Goal: Task Accomplishment & Management: Manage account settings

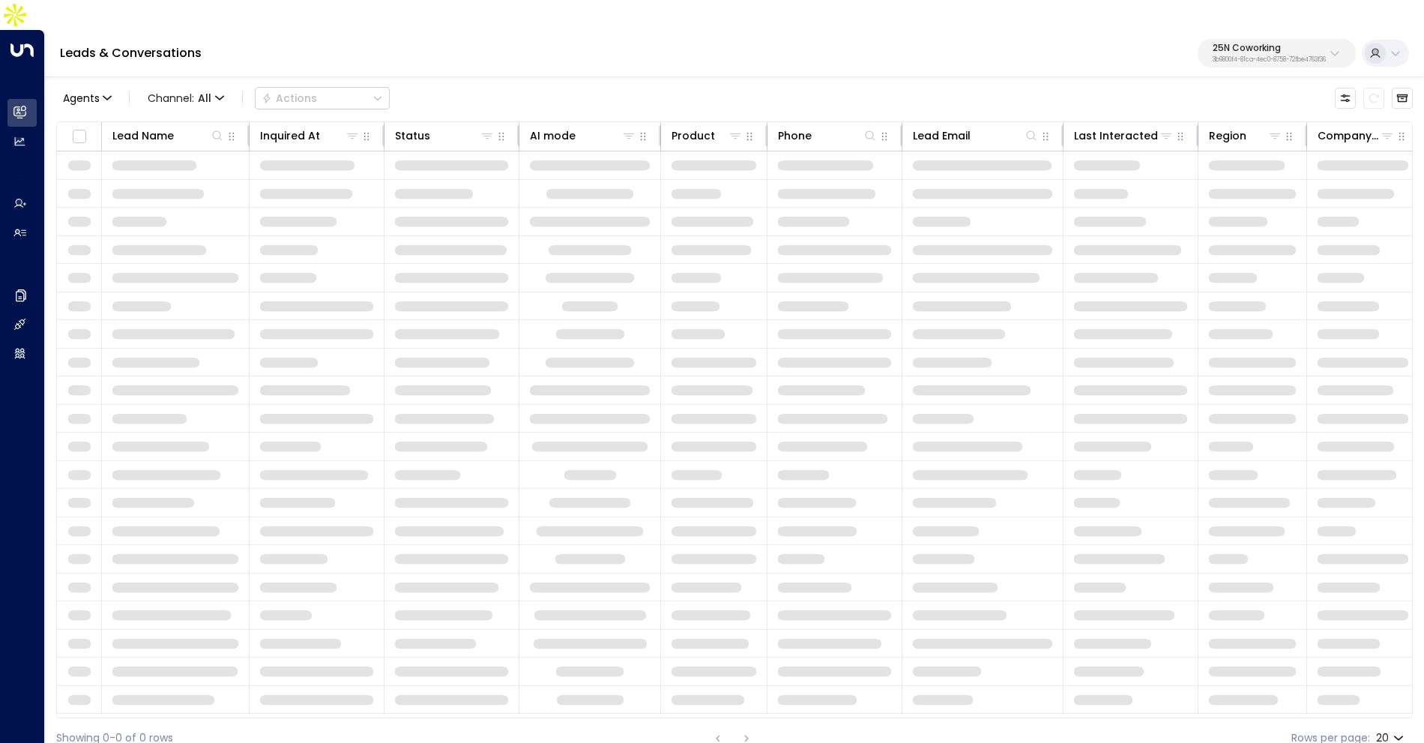
click at [1276, 43] on p "25N Coworking" at bounding box center [1269, 47] width 113 height 9
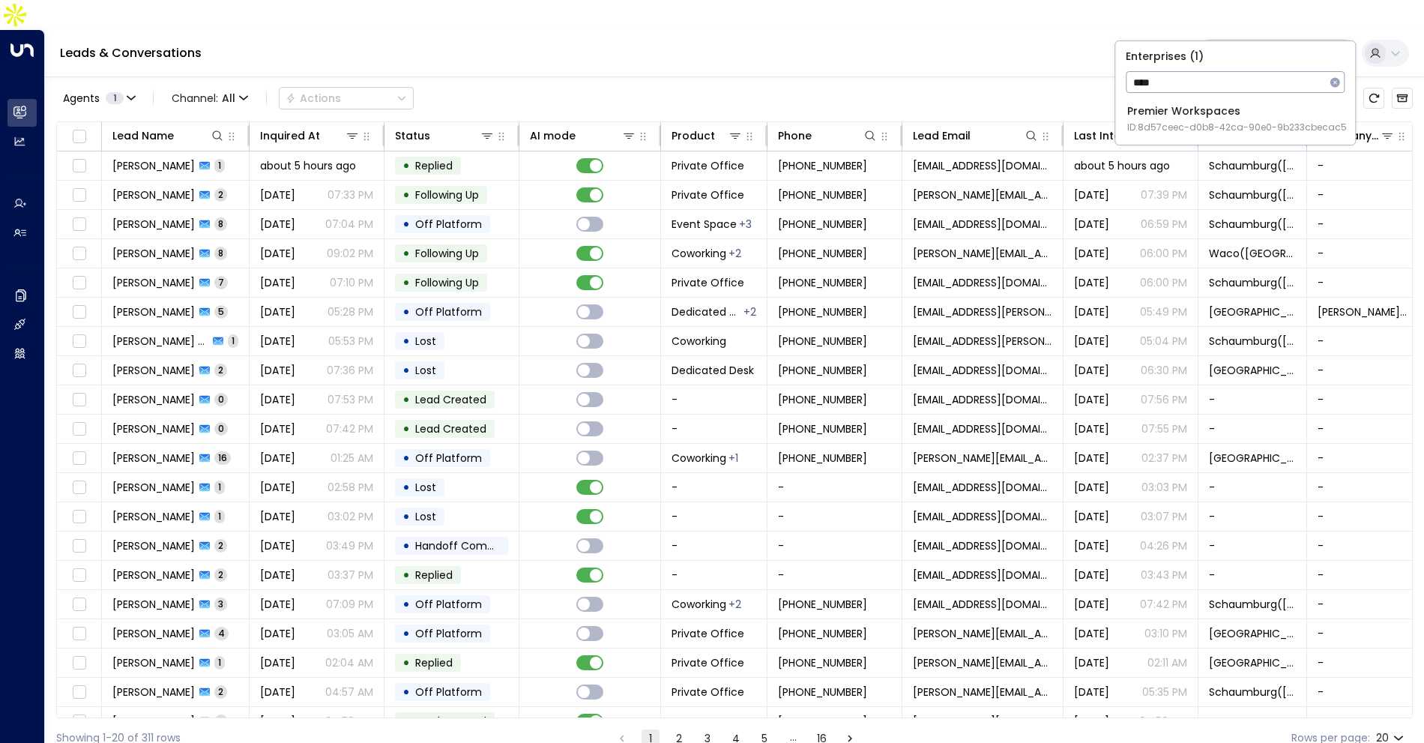
type input "****"
click at [1229, 121] on span "ID: 8d57ceec-d0b8-42ca-90e0-9b233cbecac5" at bounding box center [1237, 127] width 220 height 13
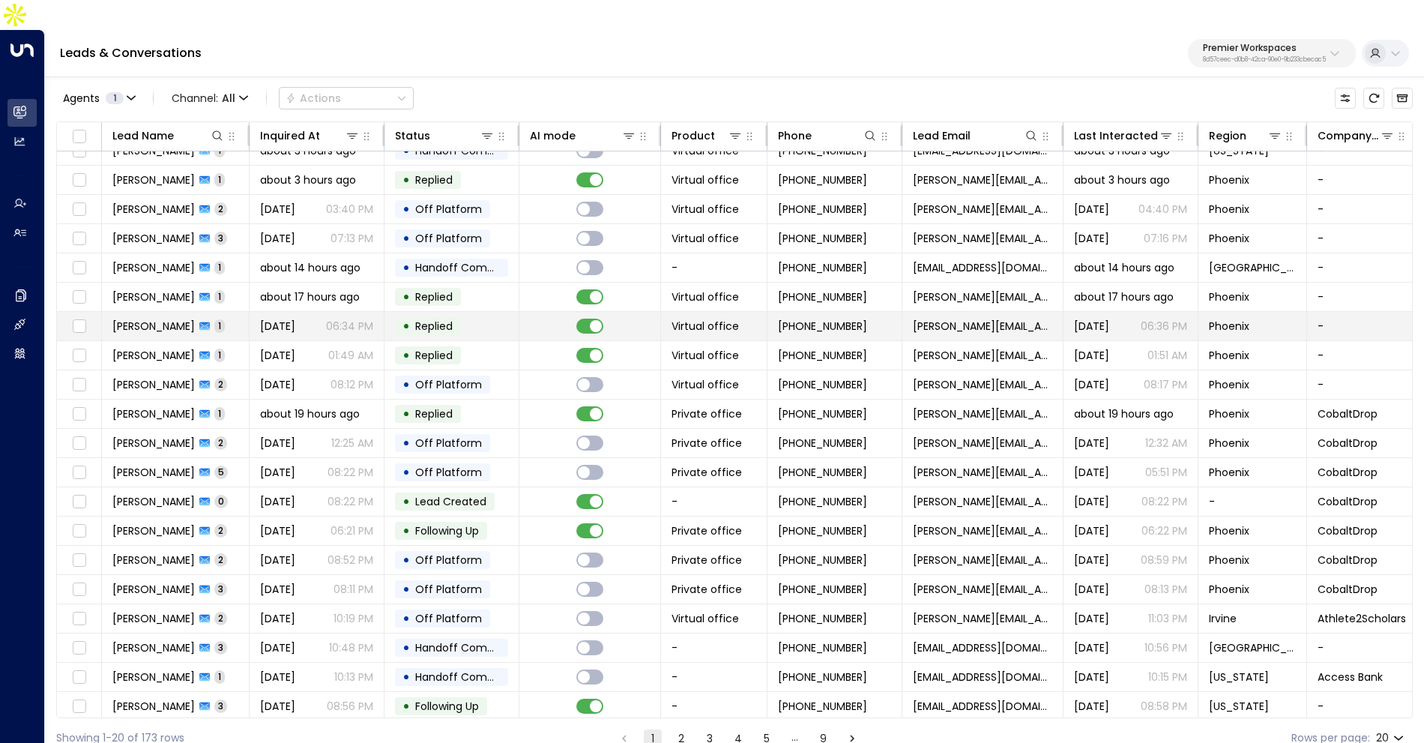
scroll to position [17, 0]
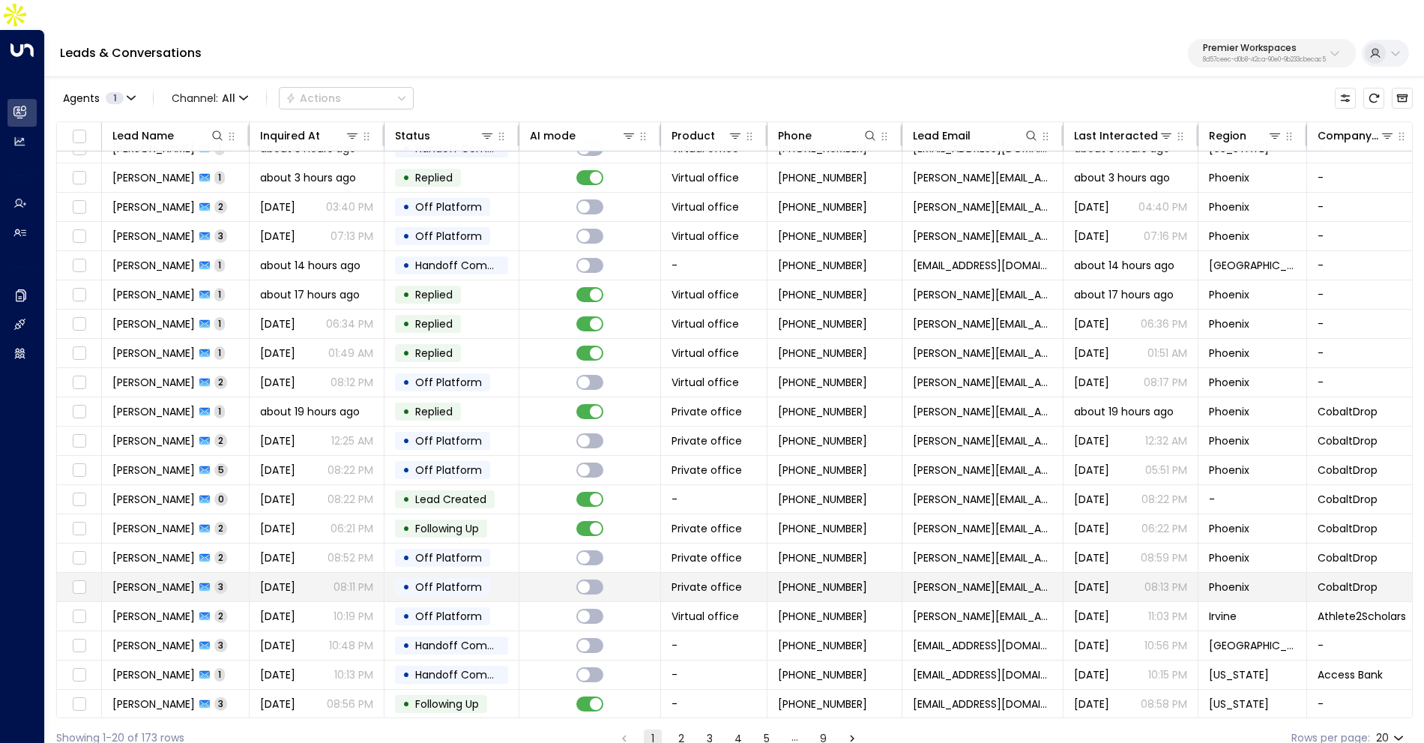
click at [244, 573] on td "[PERSON_NAME] 3" at bounding box center [176, 587] width 148 height 28
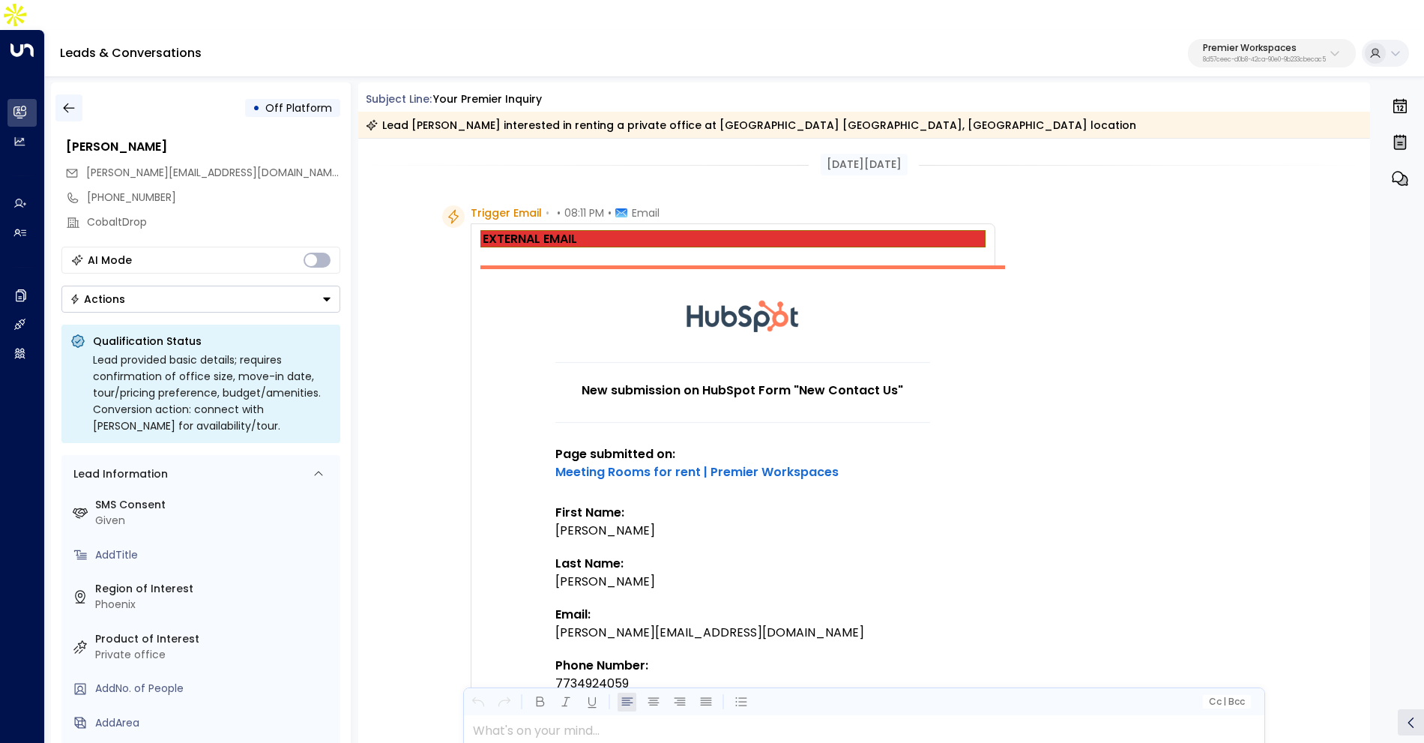
click at [58, 94] on button "button" at bounding box center [68, 107] width 27 height 27
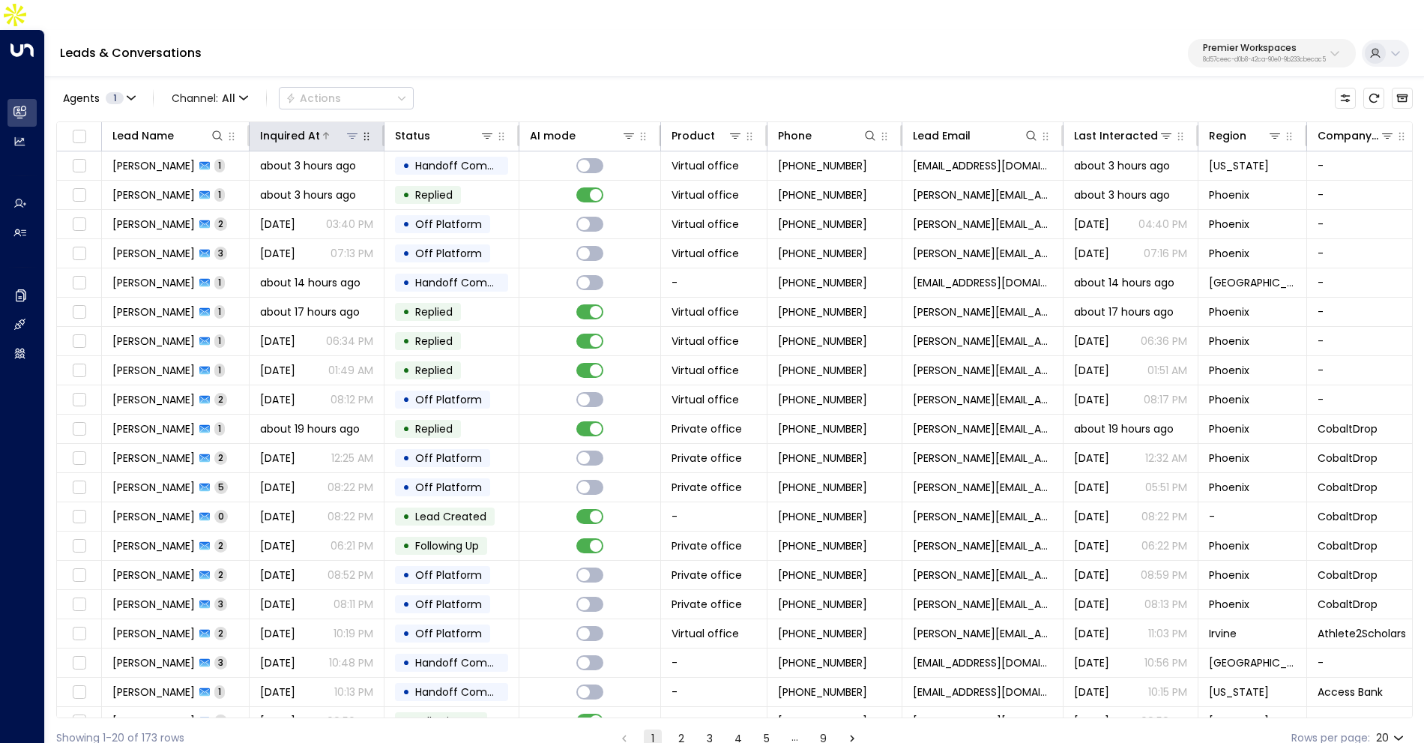
click at [298, 127] on div "Inquired At" at bounding box center [290, 136] width 60 height 18
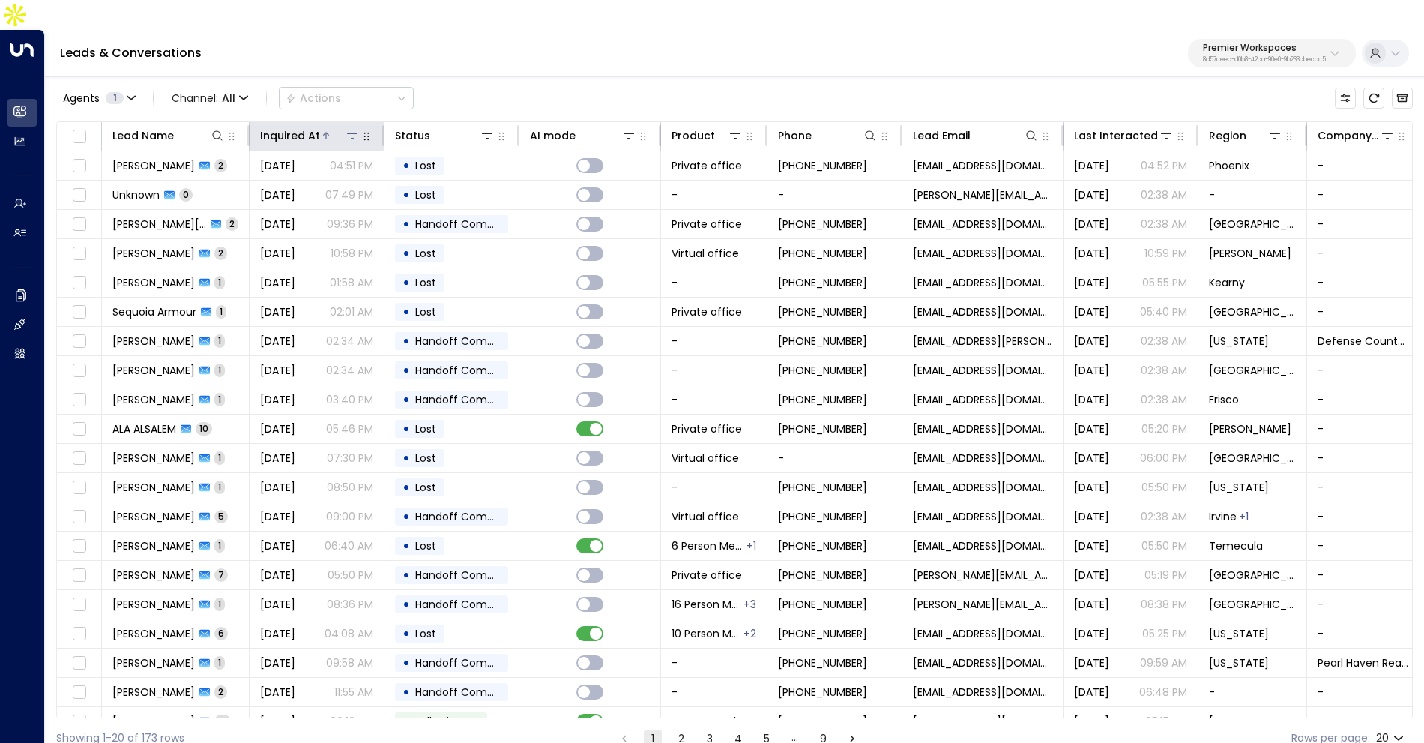
click at [298, 127] on div "Inquired At" at bounding box center [290, 136] width 60 height 18
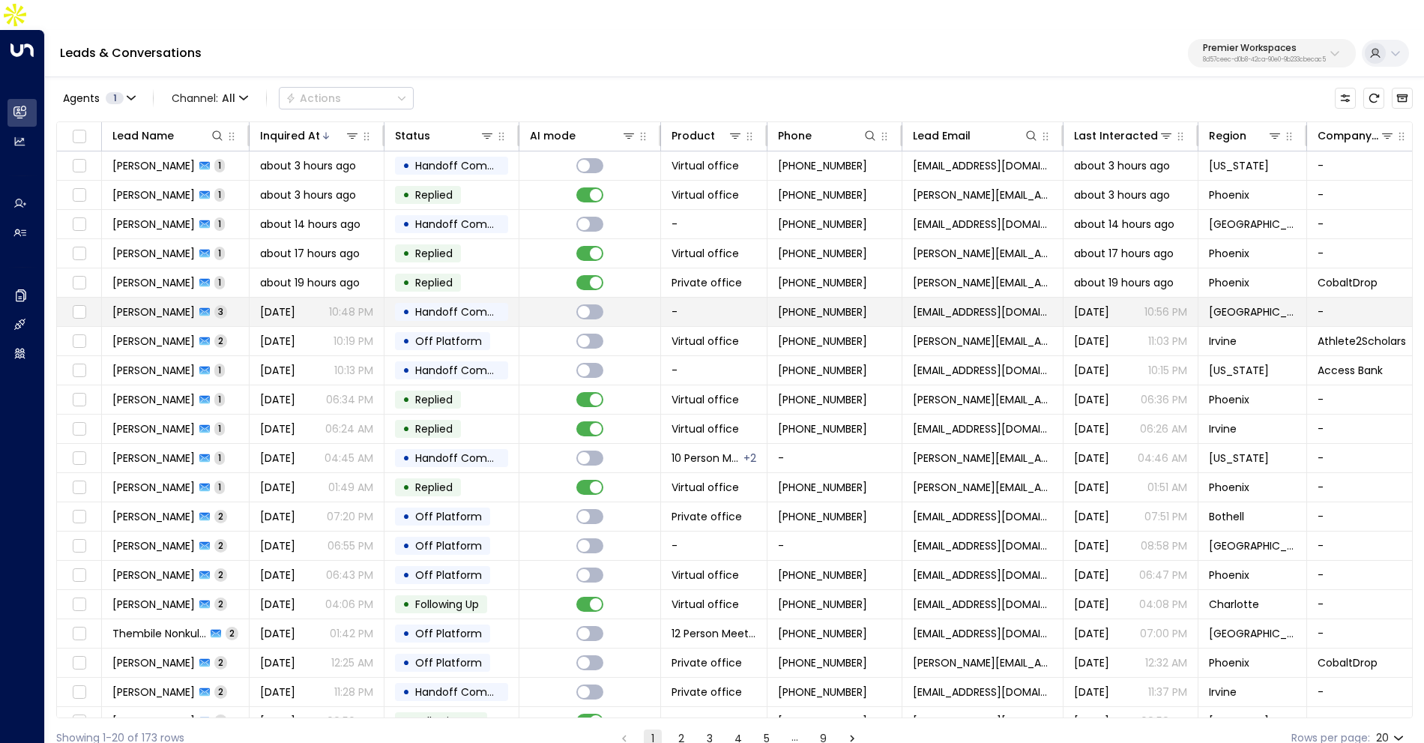
click at [331, 304] on p "10:48 PM" at bounding box center [351, 311] width 44 height 15
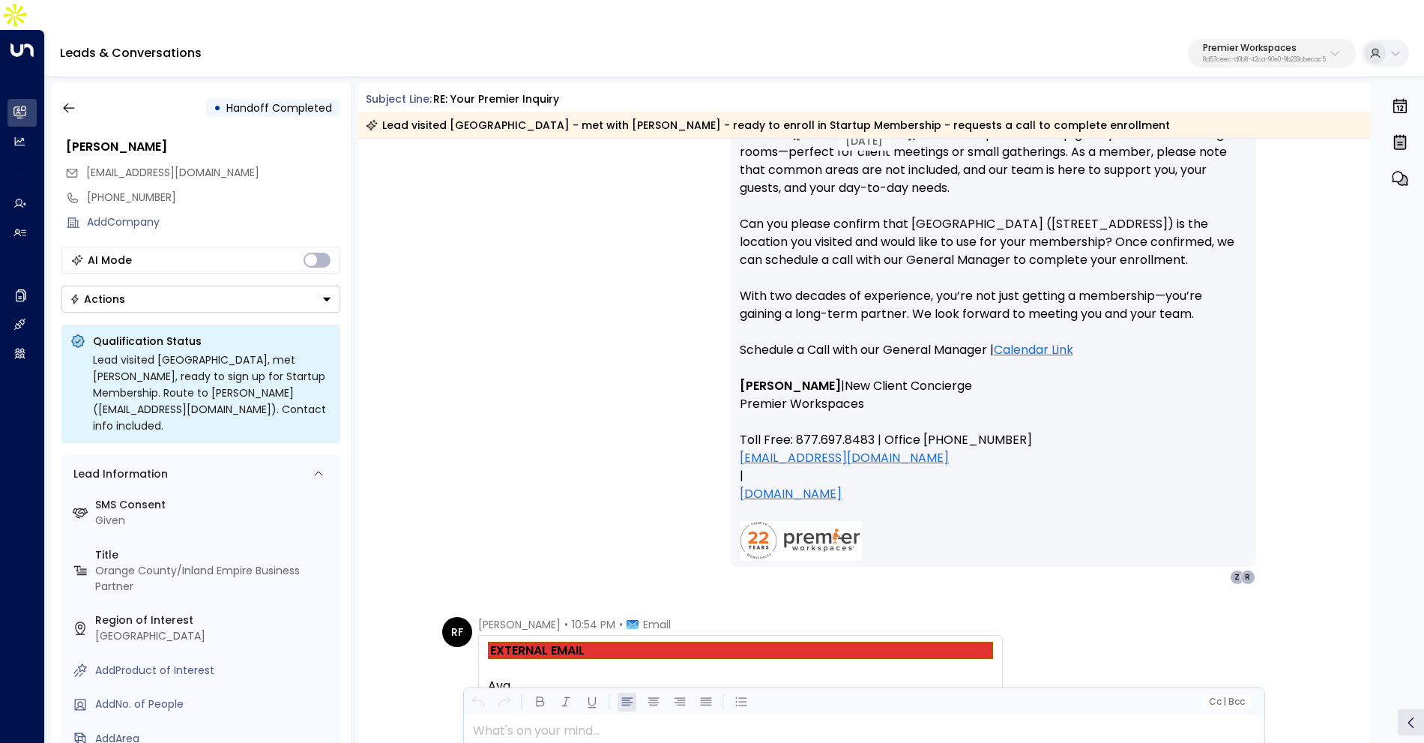
scroll to position [1239, 0]
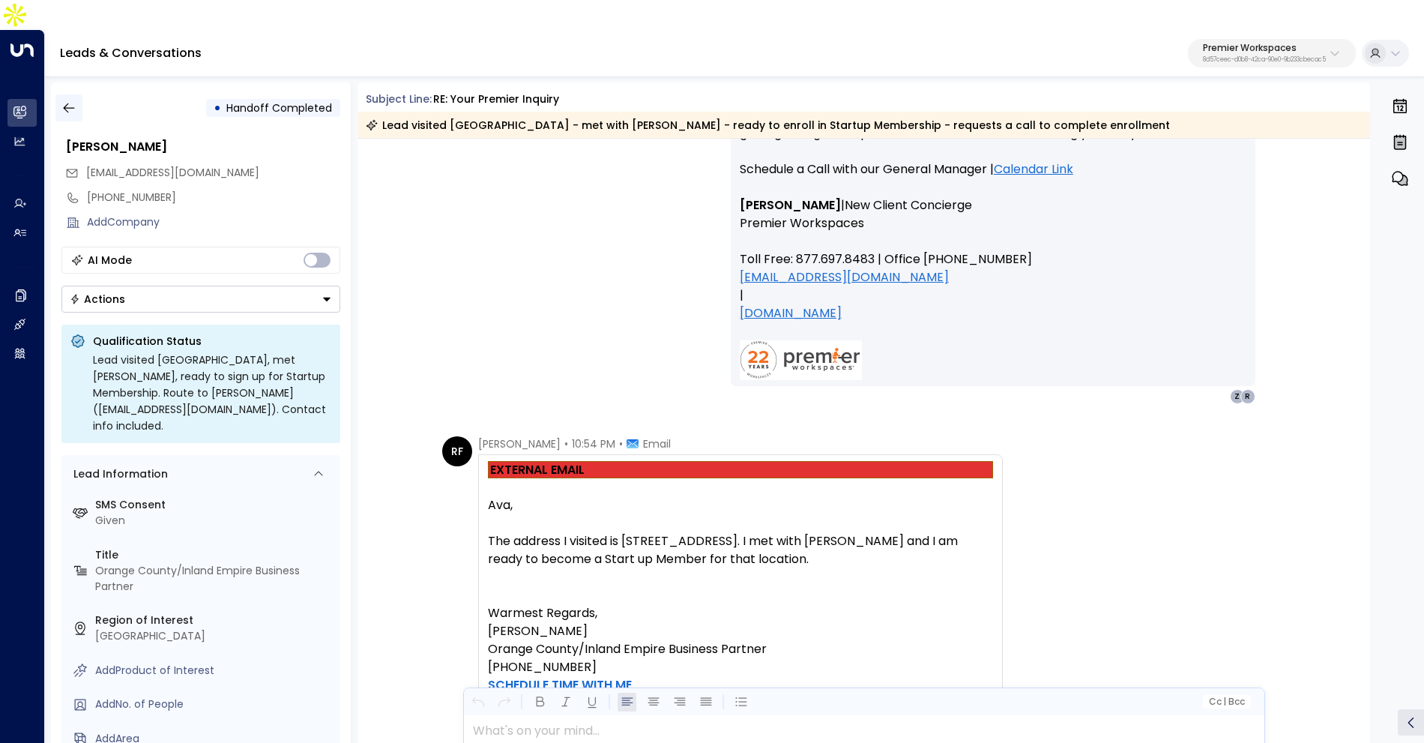
click at [63, 100] on icon "button" at bounding box center [68, 107] width 15 height 15
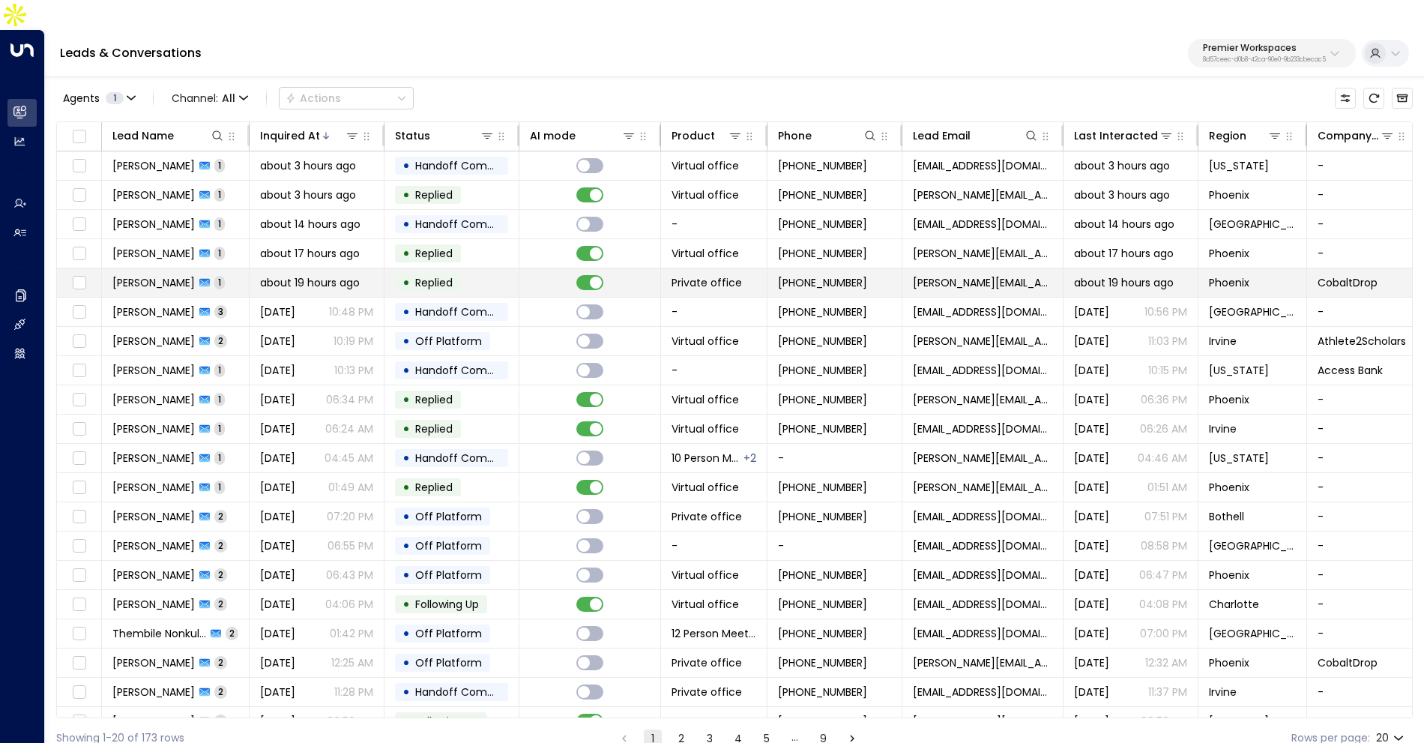
scroll to position [17, 0]
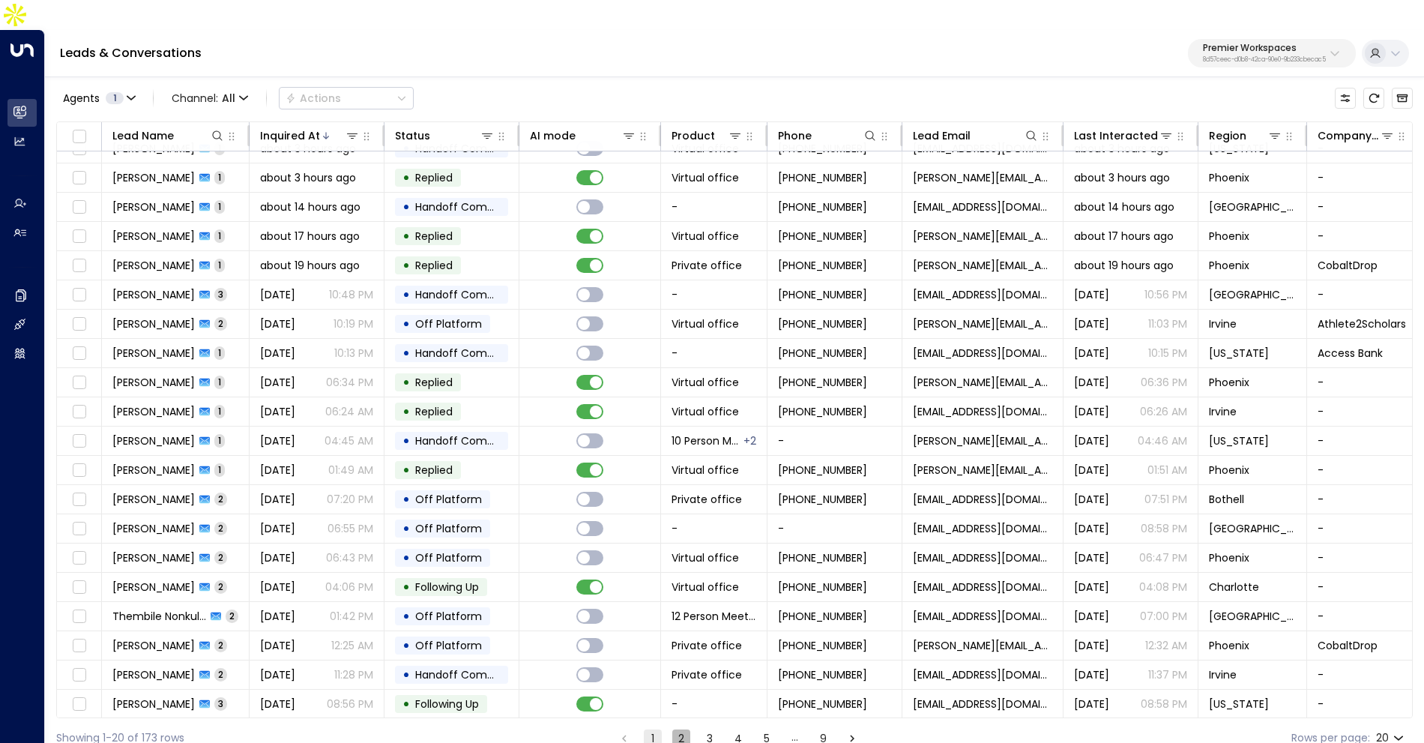
click at [683, 729] on button "2" at bounding box center [681, 738] width 18 height 18
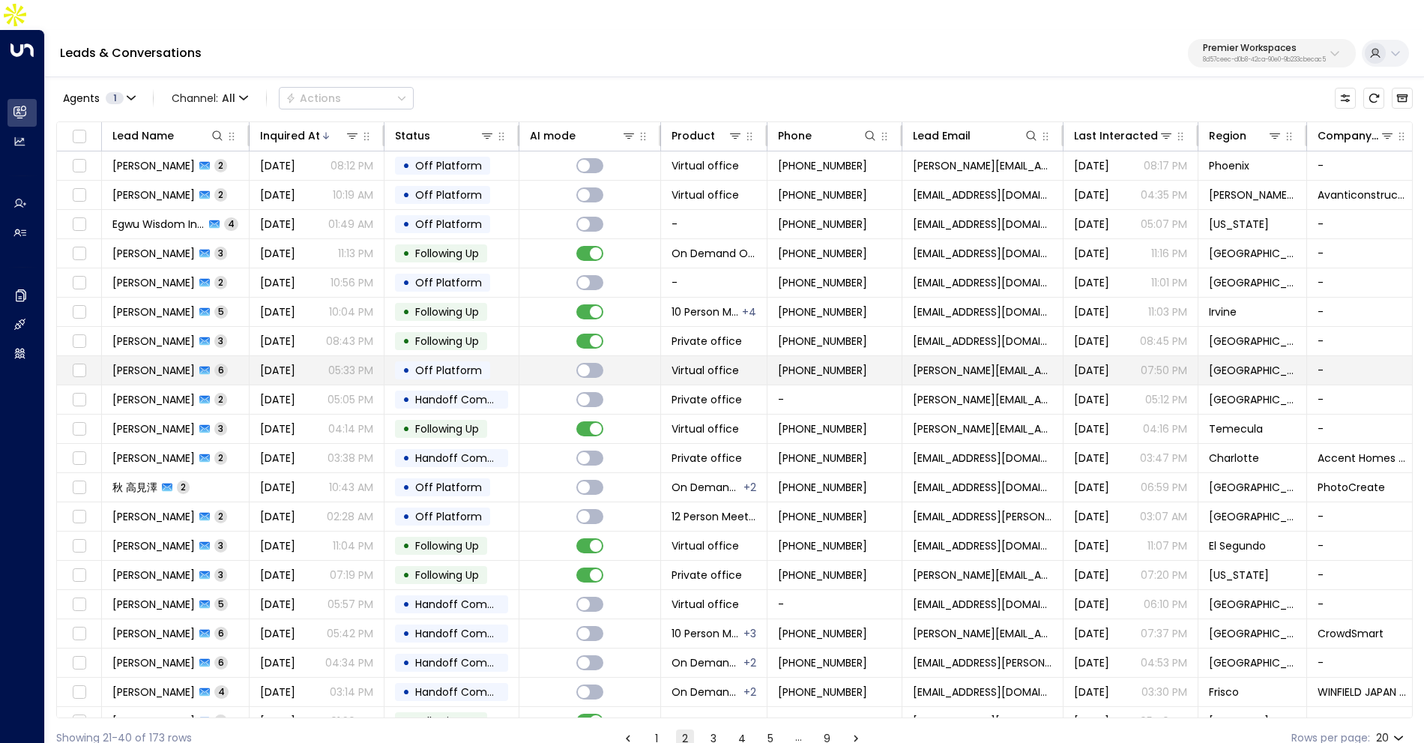
click at [277, 363] on span "[DATE]" at bounding box center [277, 370] width 35 height 15
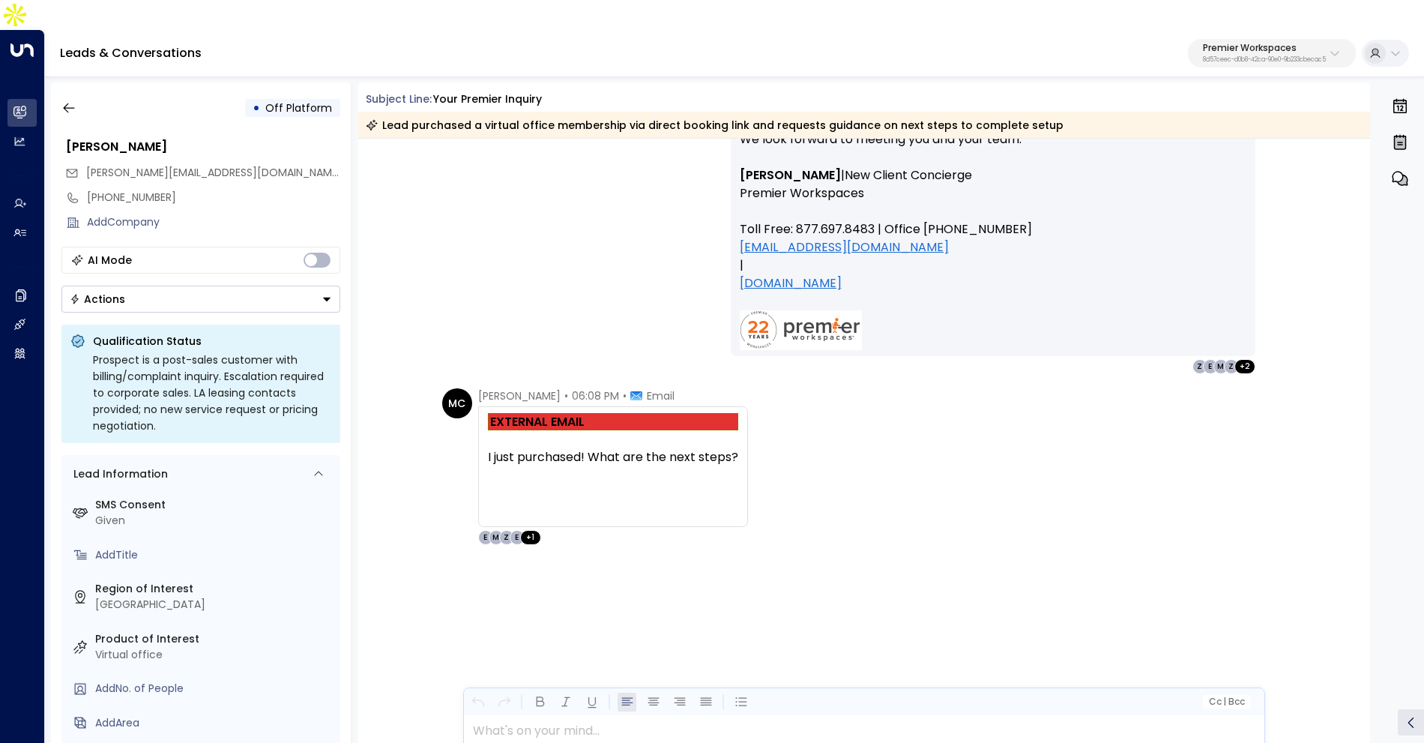
scroll to position [1613, 0]
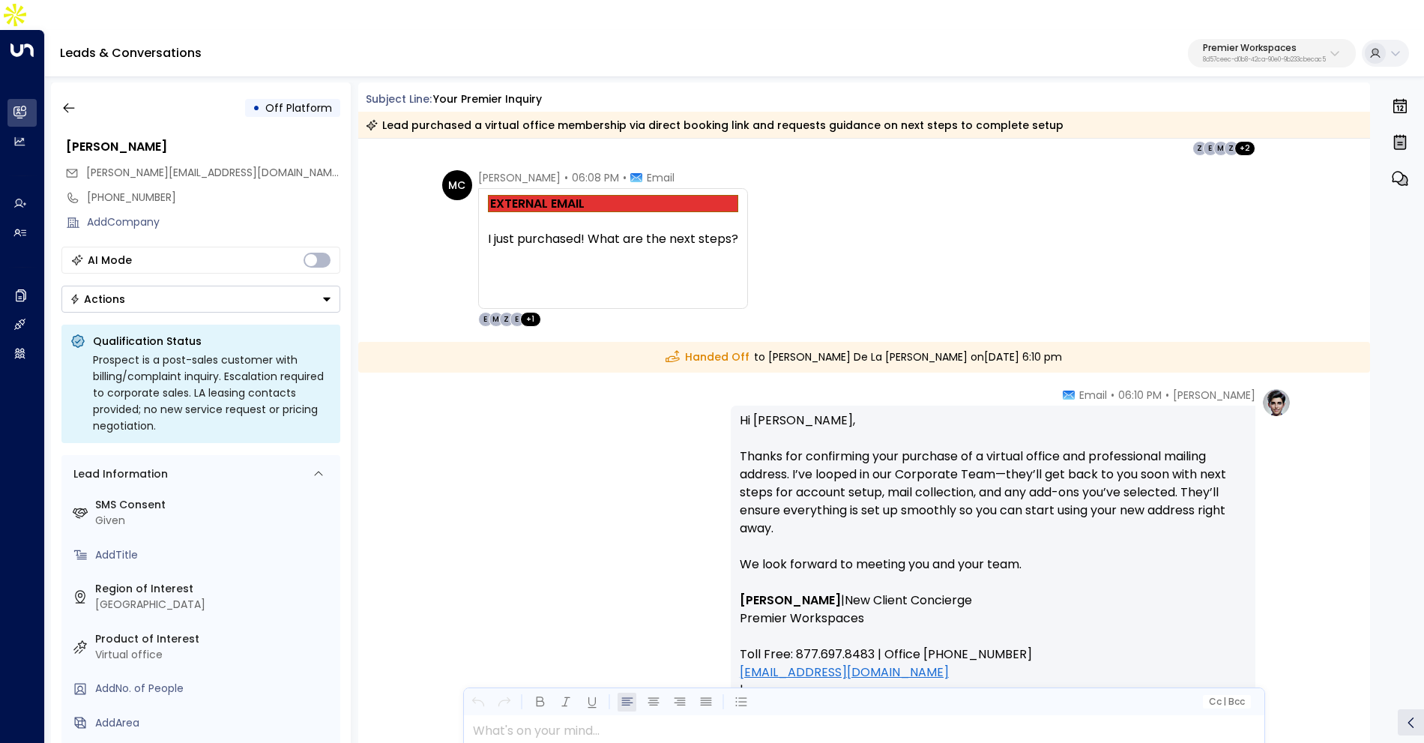
click at [85, 94] on div "• Off Platform" at bounding box center [200, 107] width 279 height 27
click at [80, 94] on button "button" at bounding box center [68, 107] width 27 height 27
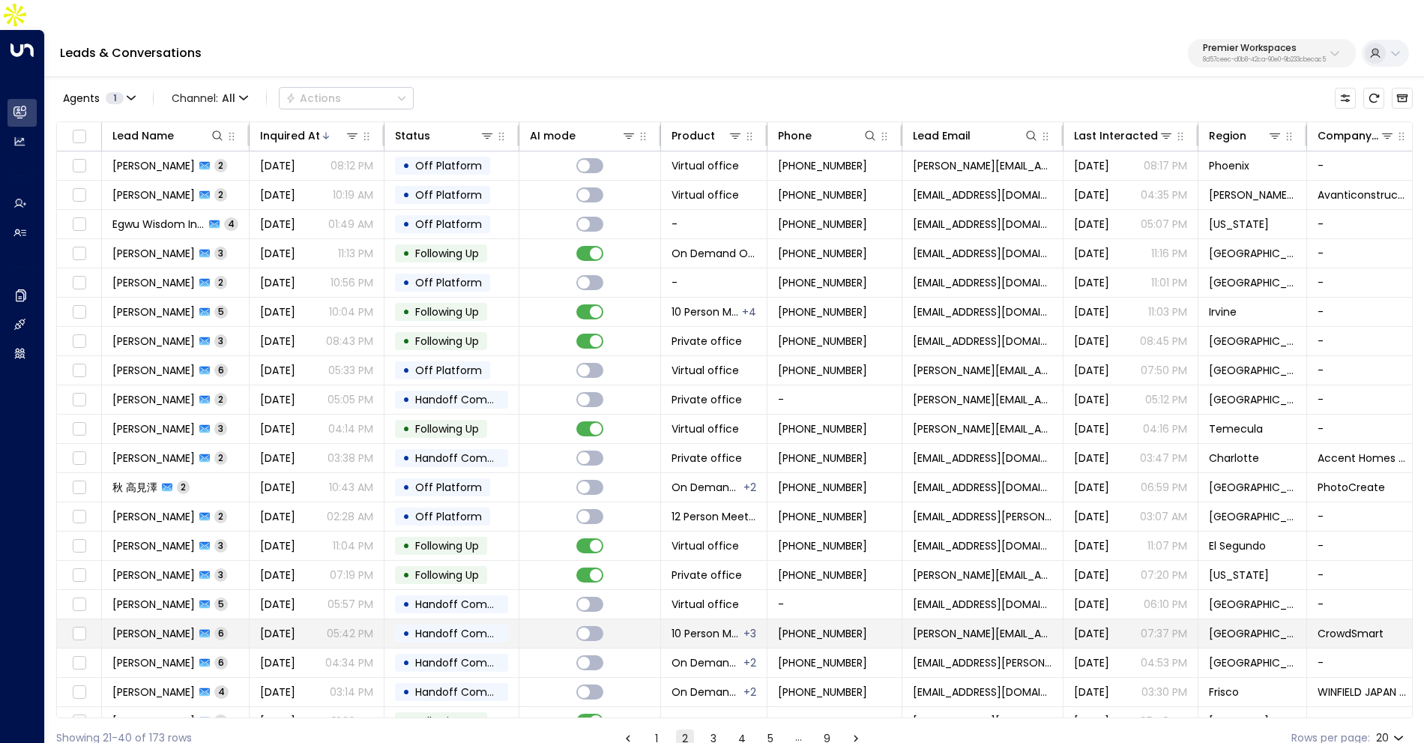
click at [303, 619] on td "[DATE] 05:42 PM" at bounding box center [317, 633] width 135 height 28
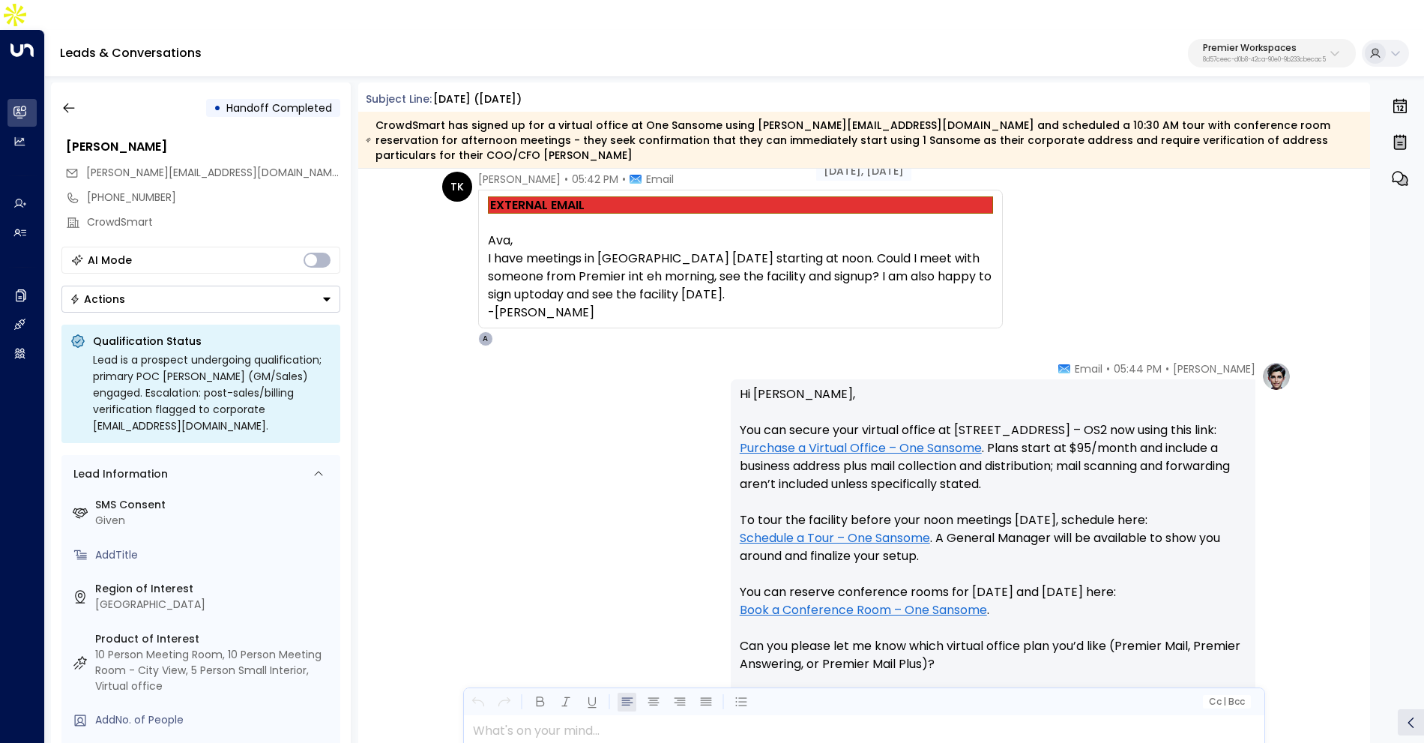
scroll to position [51, 0]
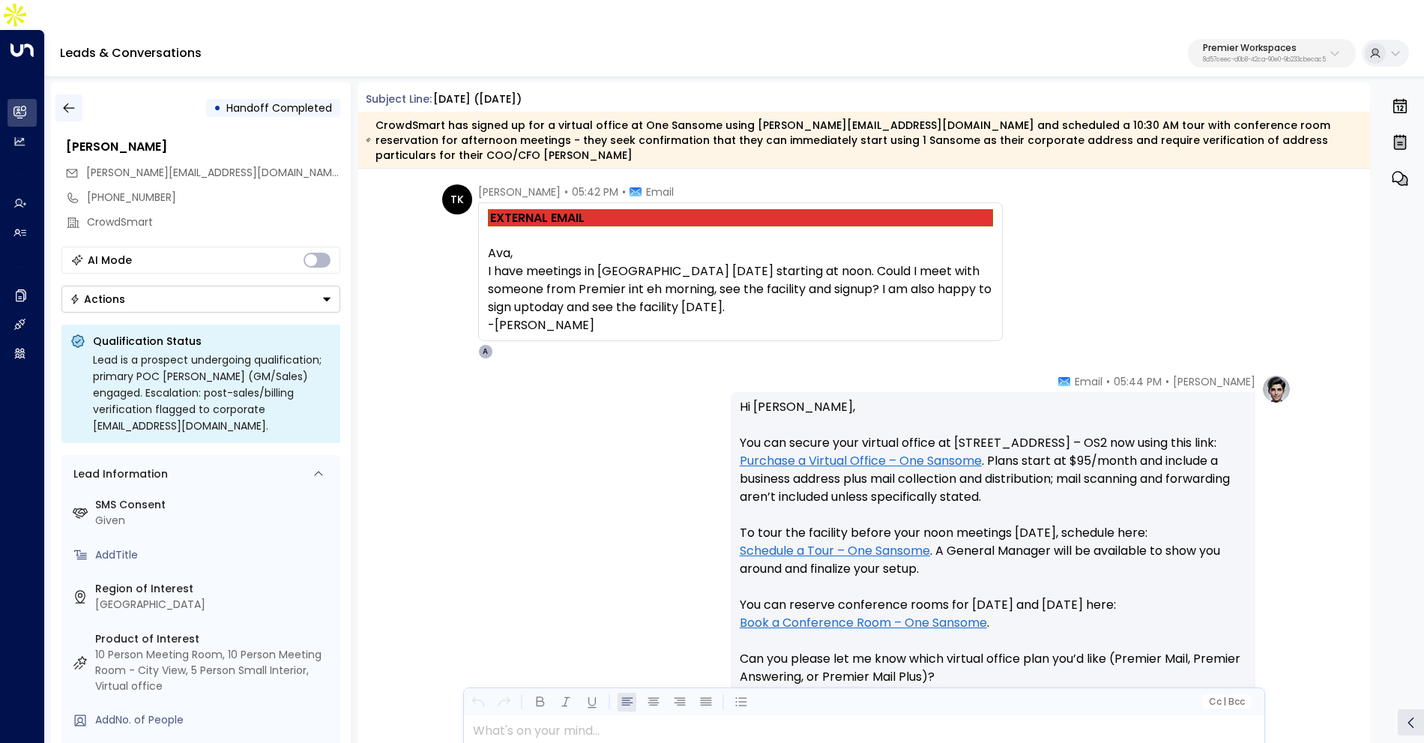
click at [64, 100] on icon "button" at bounding box center [68, 107] width 15 height 15
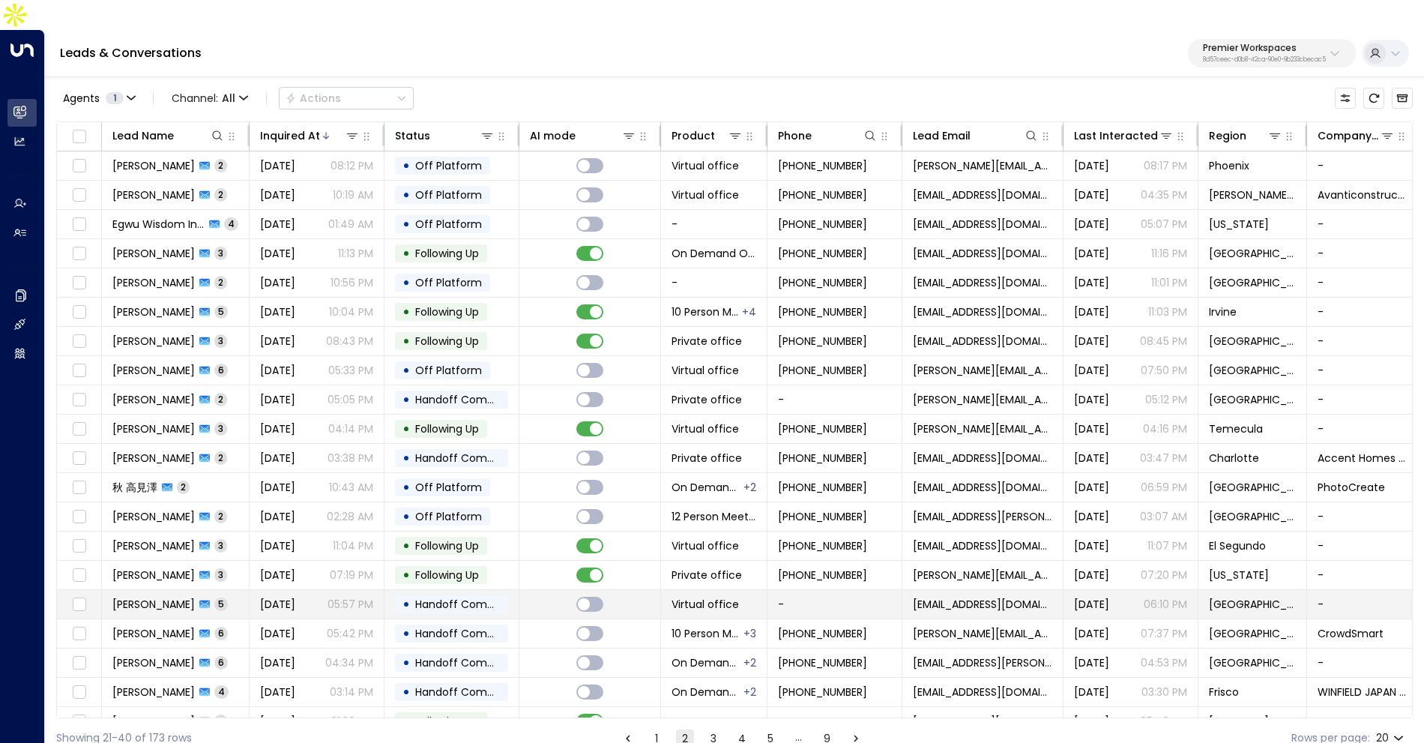
click at [214, 590] on td "Joseph Lee 5" at bounding box center [176, 604] width 148 height 28
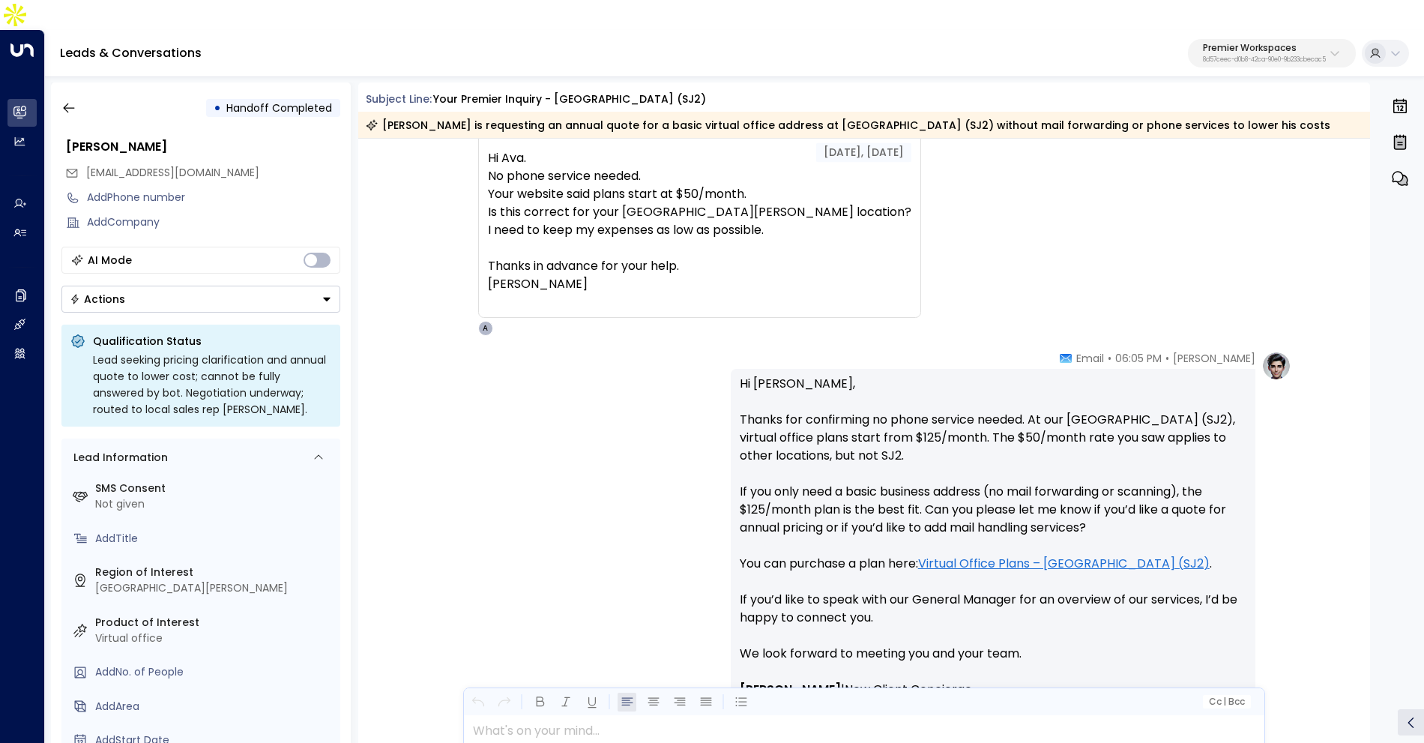
scroll to position [1734, 0]
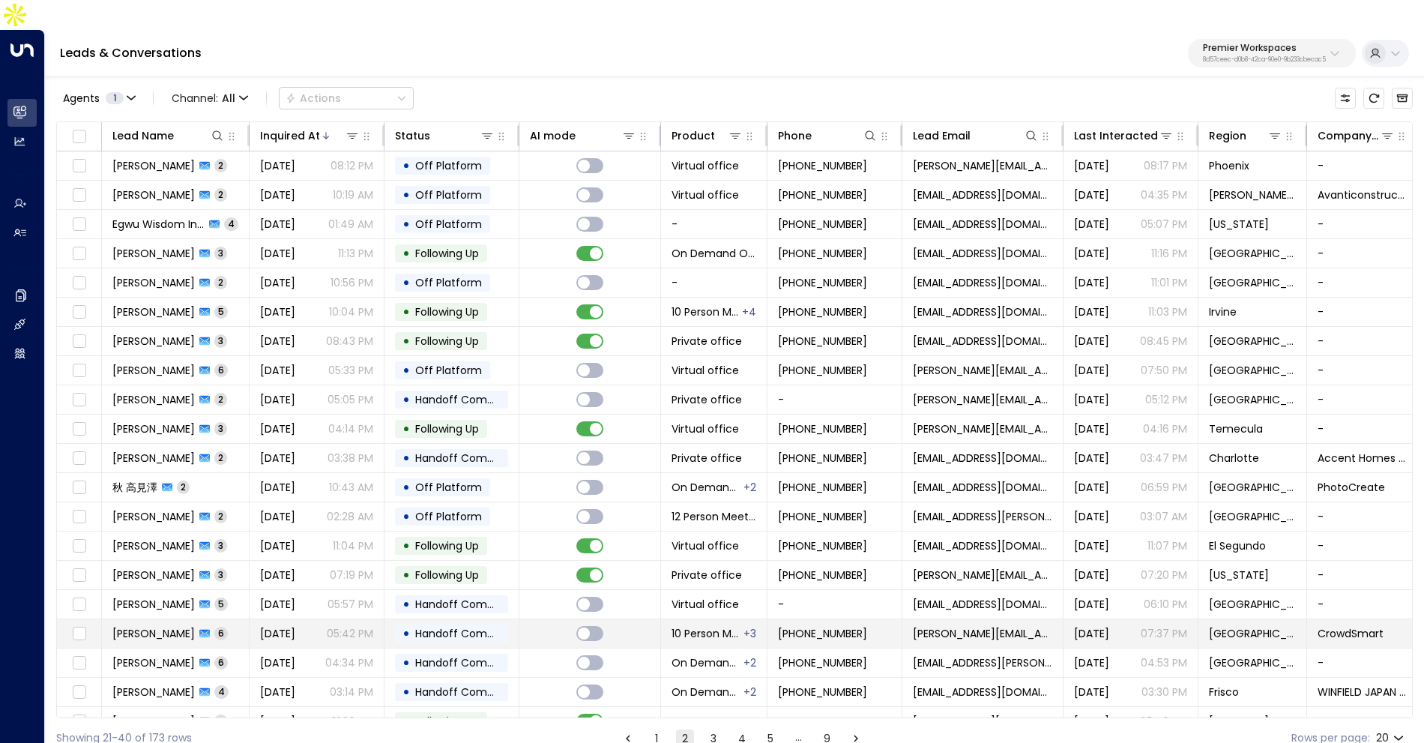
click at [214, 619] on td "Tom Kehler 6" at bounding box center [176, 633] width 148 height 28
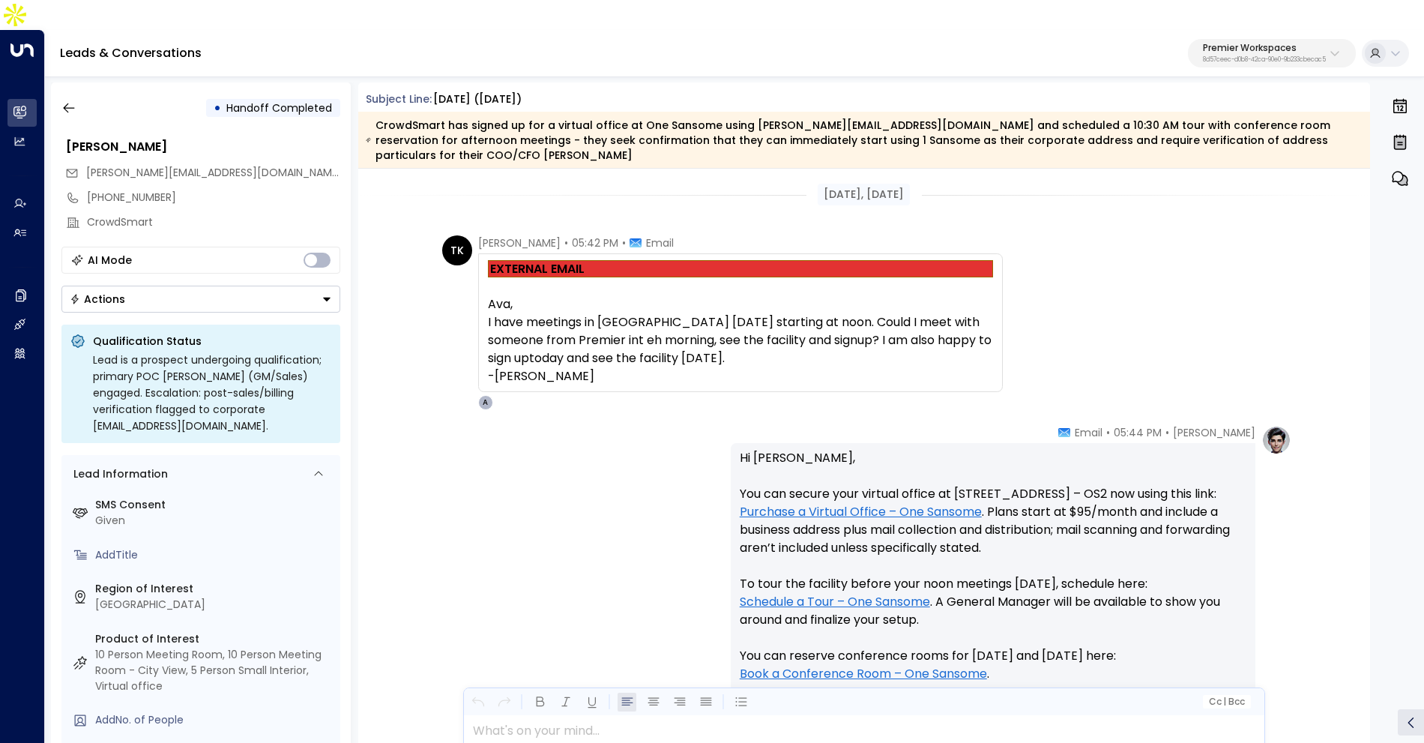
click at [851, 593] on link "Schedule a Tour – One Sansome" at bounding box center [835, 602] width 190 height 18
